Goal: Transaction & Acquisition: Purchase product/service

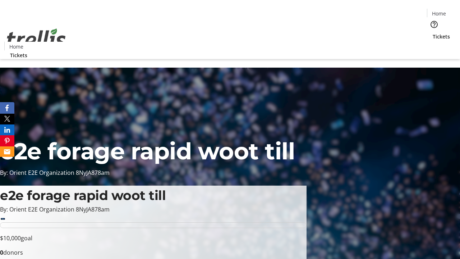
click at [433, 33] on span "Tickets" at bounding box center [441, 37] width 17 height 8
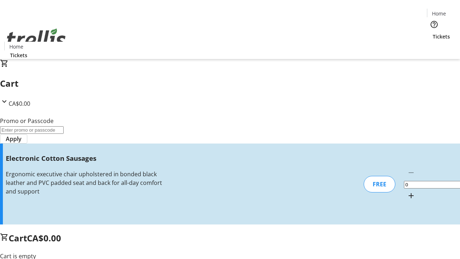
click at [407, 191] on mat-icon "Increment by one" at bounding box center [411, 195] width 9 height 9
type input "1"
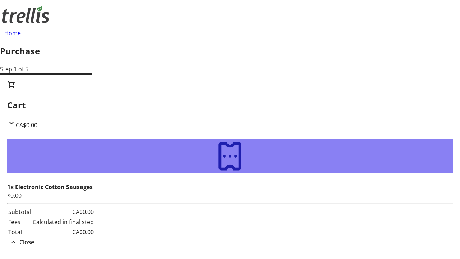
type input "[PERSON_NAME][EMAIL_ADDRESS][DOMAIN_NAME]"
type input "[PERSON_NAME]"
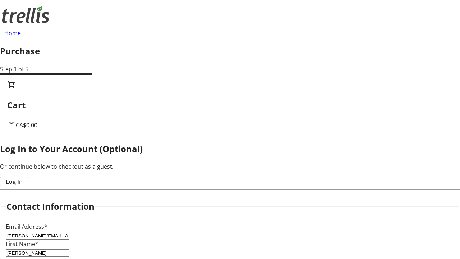
type input "[PERSON_NAME]"
